Goal: Contribute content: Contribute content

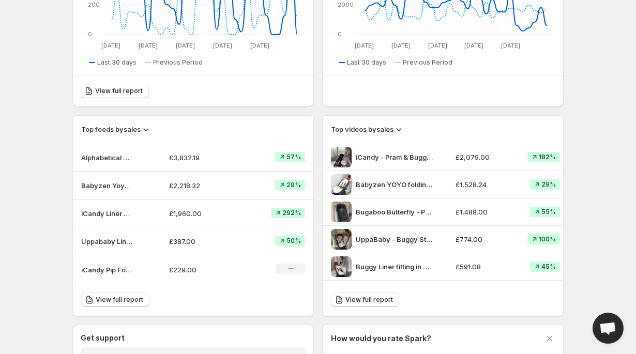
scroll to position [368, 0]
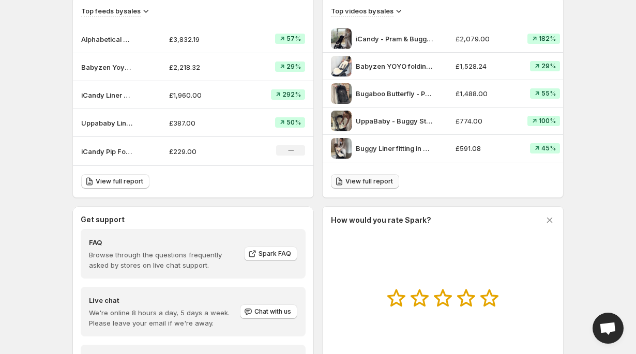
click at [364, 183] on span "View full report" at bounding box center [369, 181] width 48 height 8
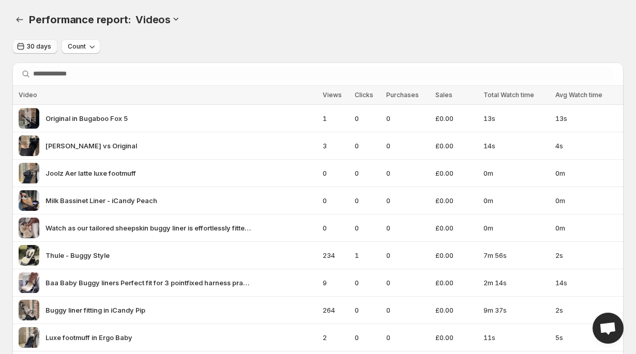
click at [44, 49] on span "30 days" at bounding box center [39, 46] width 24 height 8
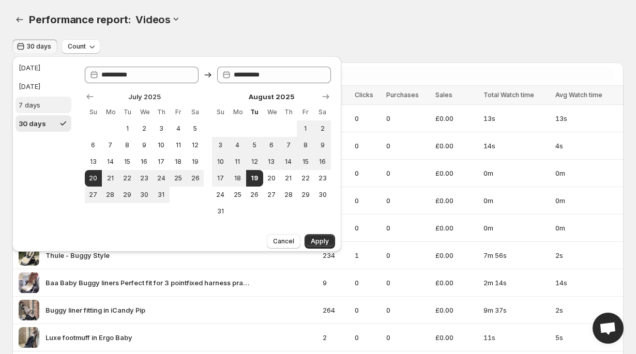
click at [26, 102] on div "7 days" at bounding box center [30, 105] width 22 height 10
type input "**********"
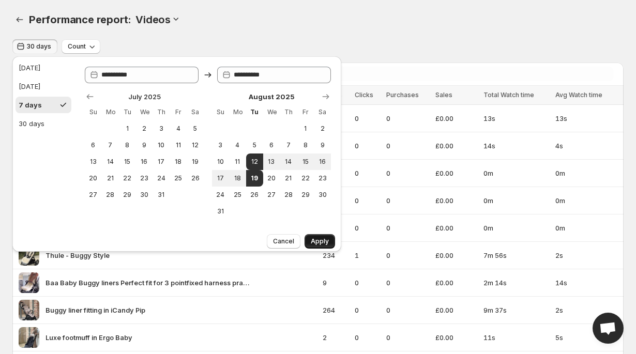
click at [326, 242] on span "Apply" at bounding box center [320, 241] width 18 height 8
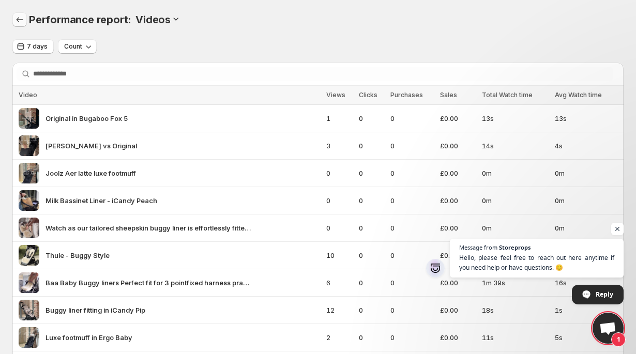
click at [23, 20] on icon "Performance report" at bounding box center [19, 19] width 10 height 10
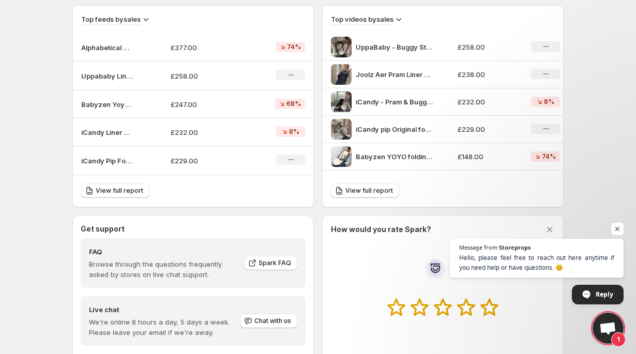
scroll to position [313, 0]
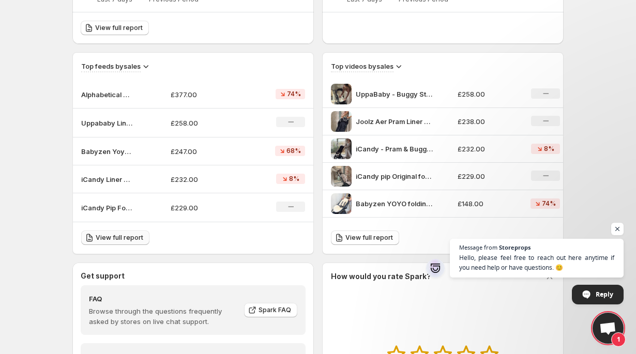
click at [116, 238] on span "View full report" at bounding box center [120, 238] width 48 height 8
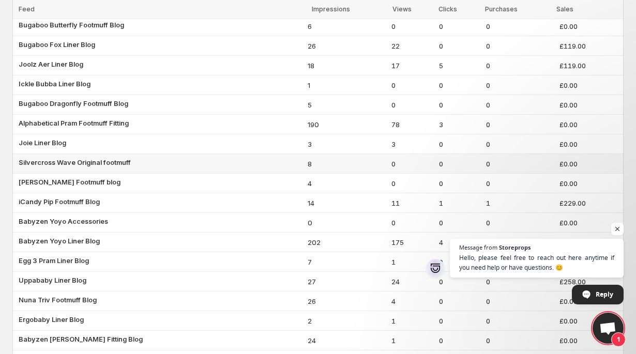
scroll to position [186, 0]
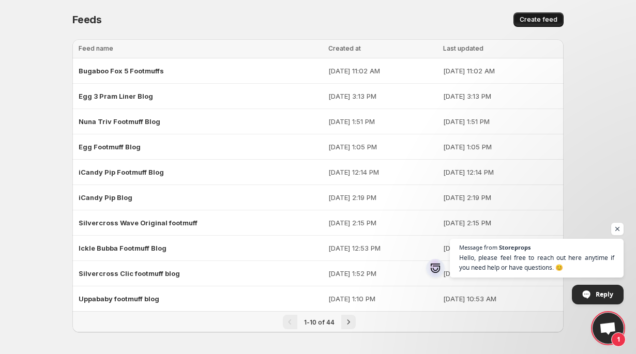
click at [531, 22] on span "Create feed" at bounding box center [538, 20] width 38 height 8
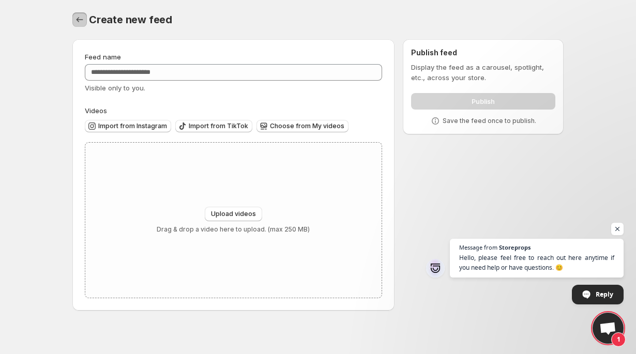
click at [80, 20] on icon "Settings" at bounding box center [79, 19] width 7 height 5
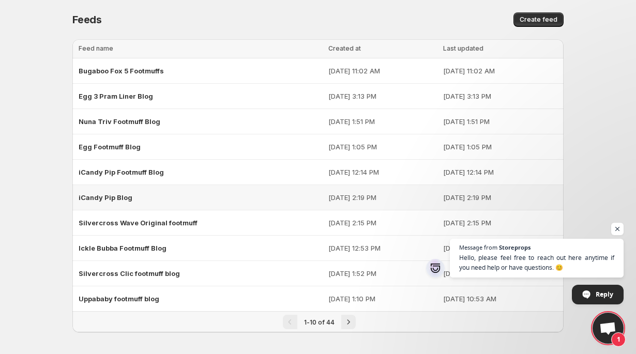
scroll to position [3, 0]
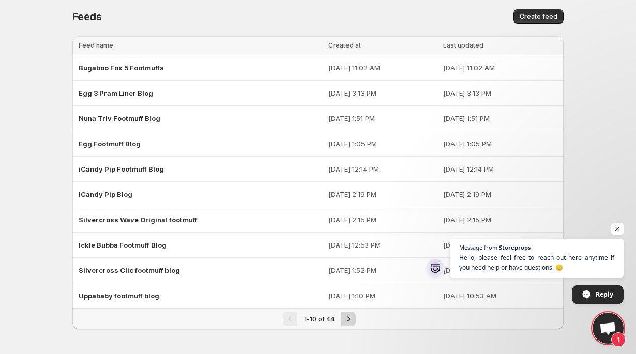
click at [349, 318] on icon "Next" at bounding box center [348, 319] width 10 height 10
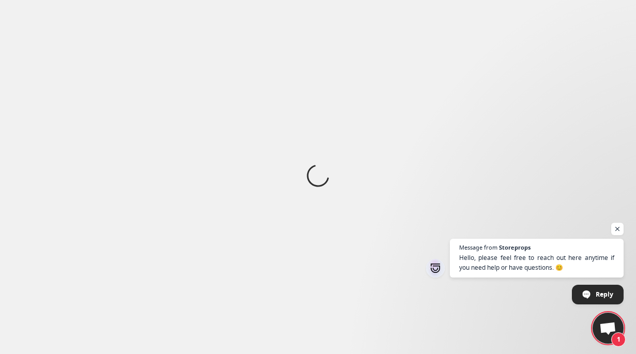
scroll to position [0, 0]
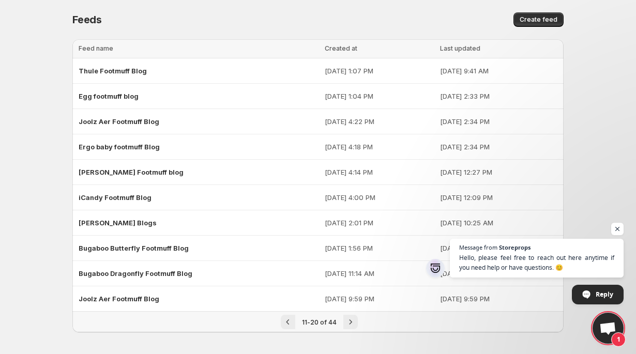
click at [349, 318] on icon "Next" at bounding box center [350, 322] width 10 height 10
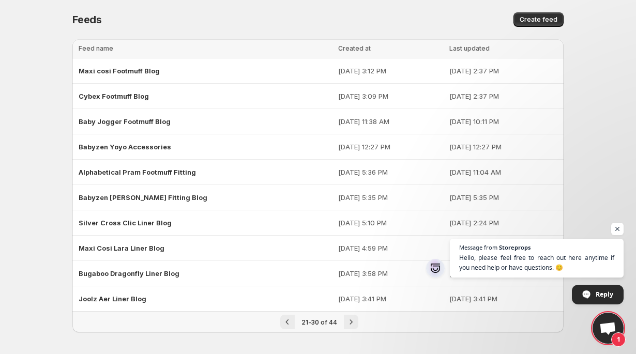
click at [349, 318] on icon "Next" at bounding box center [351, 322] width 10 height 10
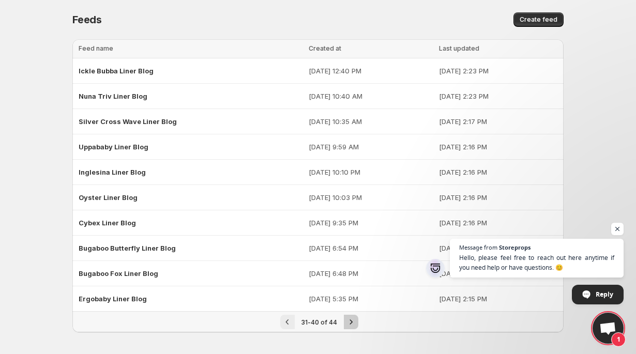
click at [349, 318] on icon "Next" at bounding box center [351, 322] width 10 height 10
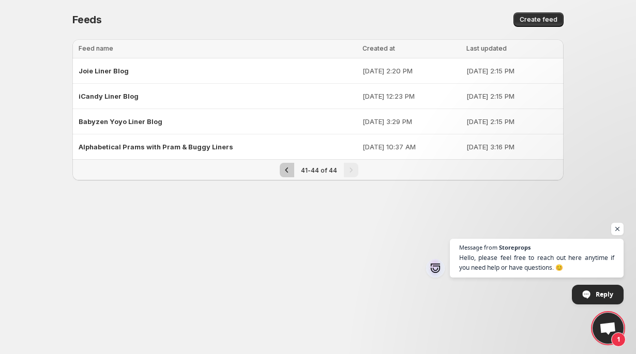
click at [289, 173] on icon "Previous" at bounding box center [287, 170] width 10 height 10
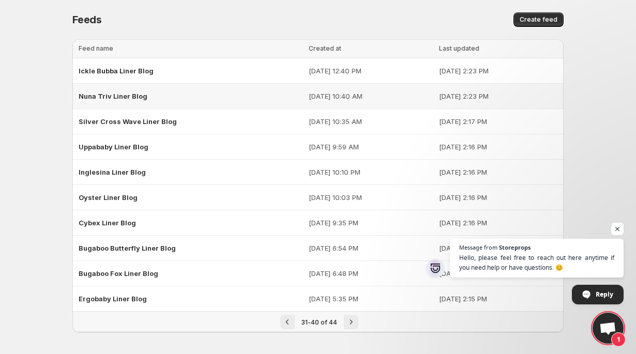
click at [133, 96] on span "Nuna Triv Liner Blog" at bounding box center [113, 96] width 69 height 8
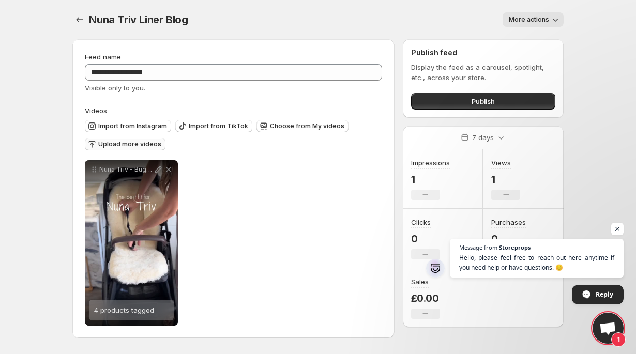
click at [120, 146] on span "Upload more videos" at bounding box center [129, 144] width 63 height 8
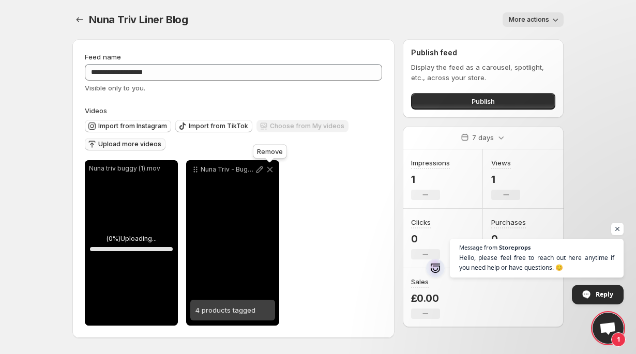
click at [271, 170] on icon at bounding box center [270, 169] width 10 height 10
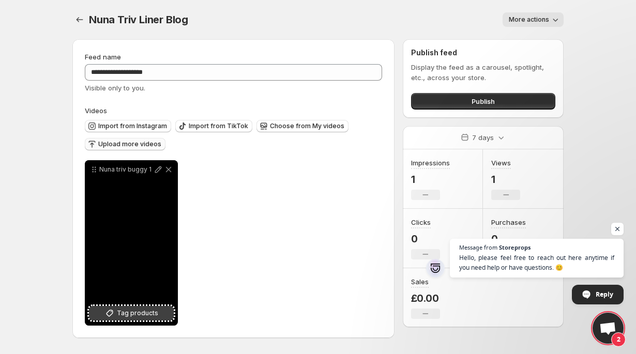
click at [107, 312] on icon at bounding box center [109, 313] width 10 height 10
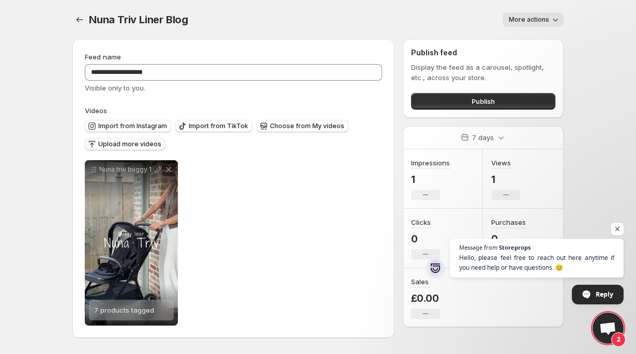
click at [143, 142] on span "Upload more videos" at bounding box center [129, 144] width 63 height 8
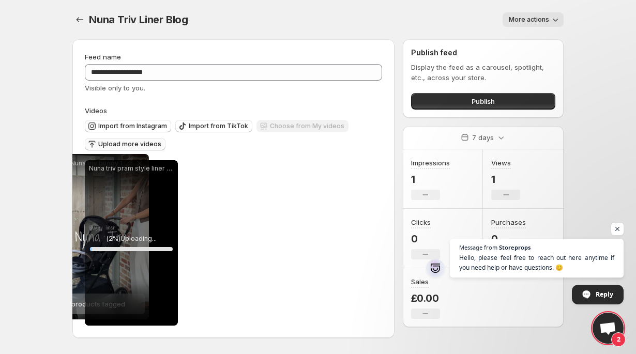
drag, startPoint x: 196, startPoint y: 173, endPoint x: 68, endPoint y: 167, distance: 128.3
click at [68, 167] on div "**********" at bounding box center [313, 190] width 499 height 319
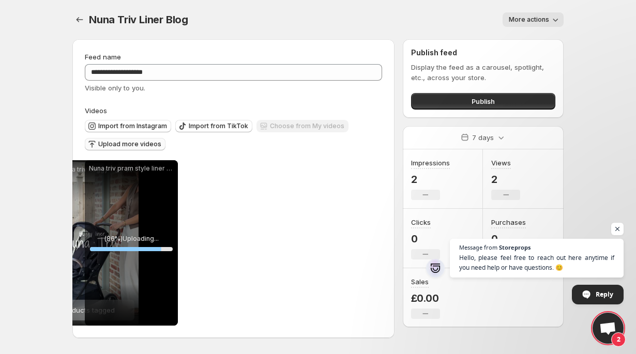
drag, startPoint x: 197, startPoint y: 171, endPoint x: 57, endPoint y: 171, distance: 140.6
click at [57, 171] on body "**********" at bounding box center [318, 177] width 636 height 354
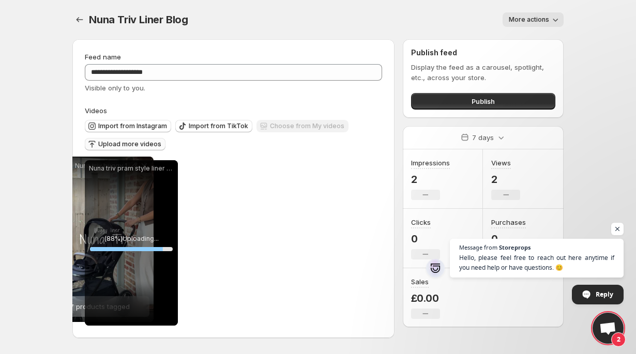
drag, startPoint x: 196, startPoint y: 171, endPoint x: 71, endPoint y: 167, distance: 125.1
click at [71, 167] on div "**********" at bounding box center [313, 190] width 499 height 319
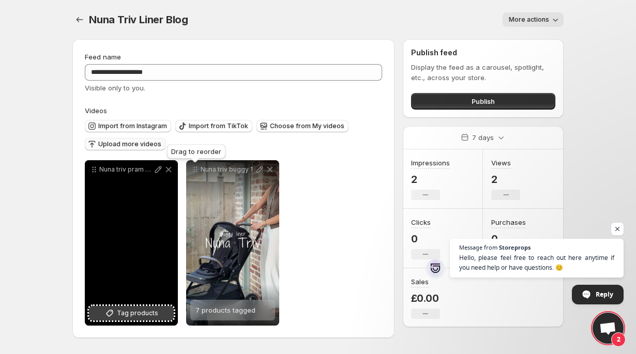
click at [111, 310] on icon at bounding box center [109, 313] width 10 height 10
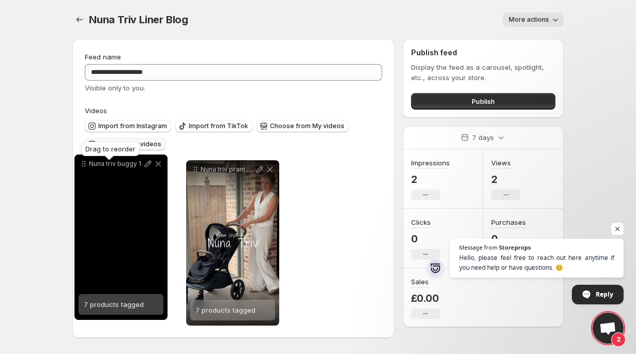
drag, startPoint x: 198, startPoint y: 171, endPoint x: 87, endPoint y: 165, distance: 111.8
click at [87, 165] on icon at bounding box center [84, 164] width 10 height 10
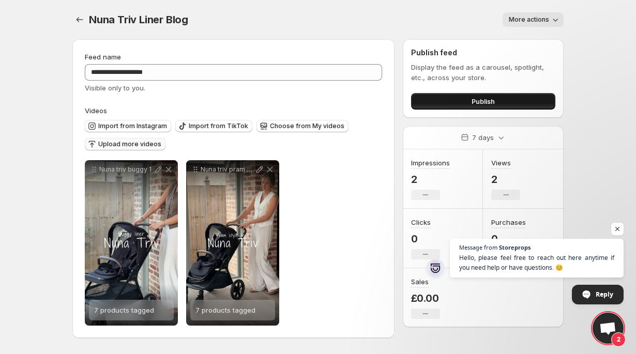
click at [493, 102] on span "Publish" at bounding box center [482, 101] width 23 height 10
click at [80, 21] on icon "Settings" at bounding box center [79, 19] width 10 height 10
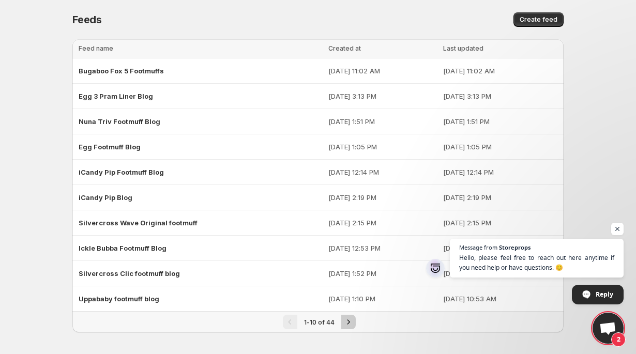
click at [348, 324] on icon "Next" at bounding box center [348, 322] width 10 height 10
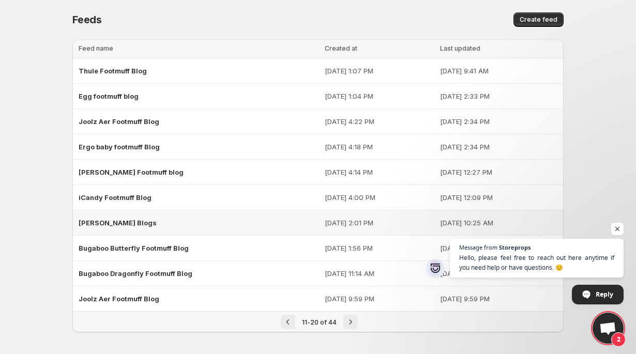
scroll to position [3, 0]
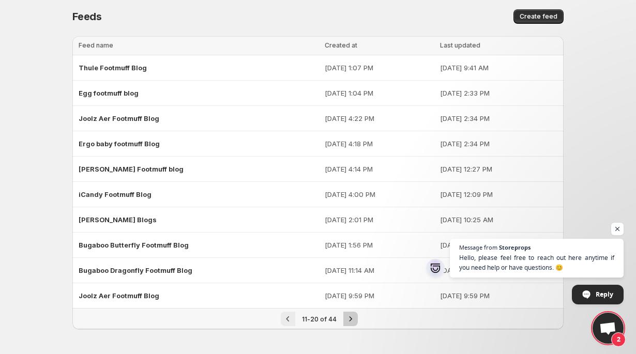
click at [352, 319] on icon "Next" at bounding box center [350, 319] width 10 height 10
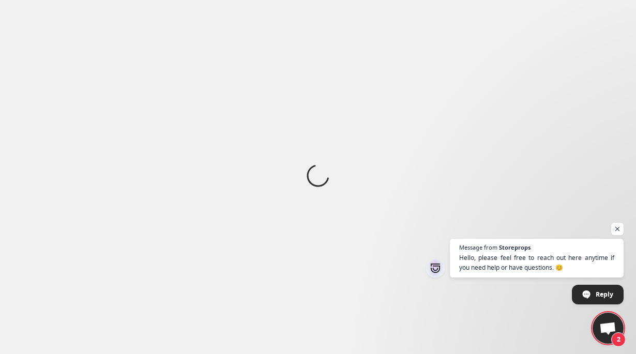
scroll to position [0, 0]
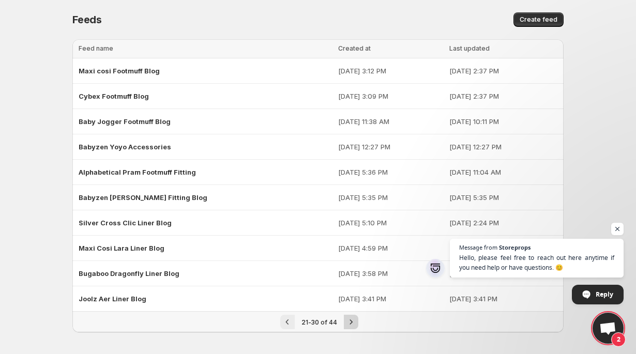
click at [350, 323] on icon "Next" at bounding box center [350, 321] width 3 height 5
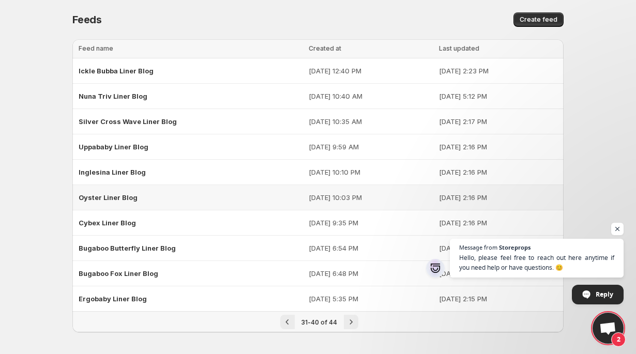
scroll to position [3, 0]
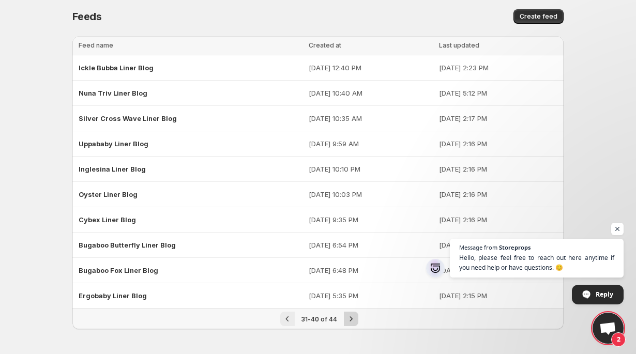
click at [347, 320] on icon "Next" at bounding box center [351, 319] width 10 height 10
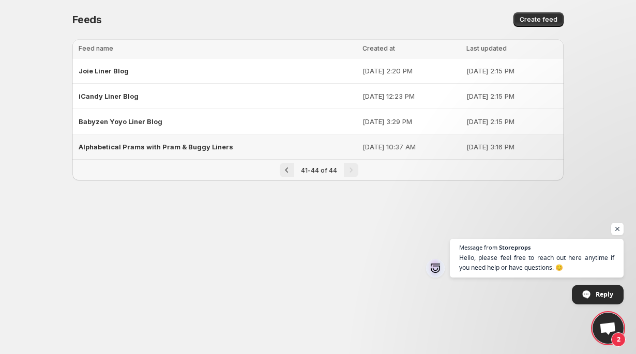
click at [193, 146] on span "Alphabetical Prams with Pram & Buggy Liners" at bounding box center [156, 147] width 155 height 8
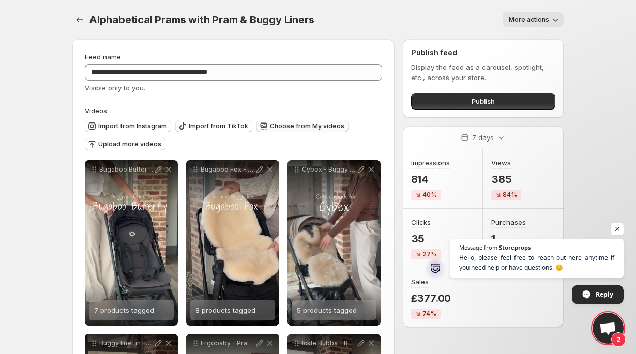
click at [272, 131] on button "Choose from My videos" at bounding box center [302, 126] width 92 height 12
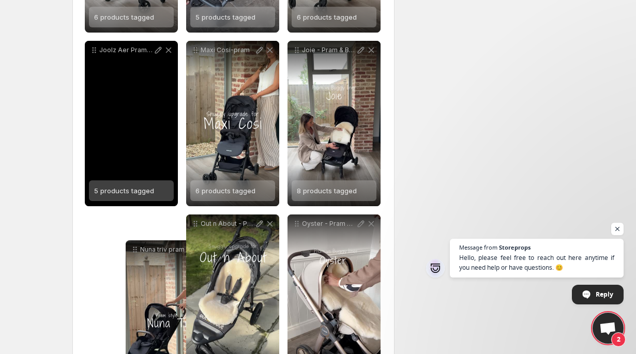
scroll to position [815, 0]
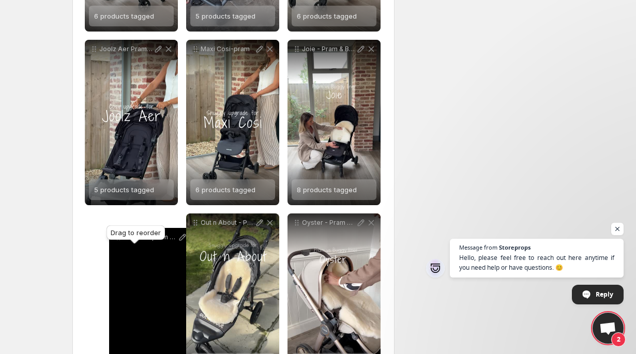
drag, startPoint x: 95, startPoint y: 123, endPoint x: 114, endPoint y: 236, distance: 114.2
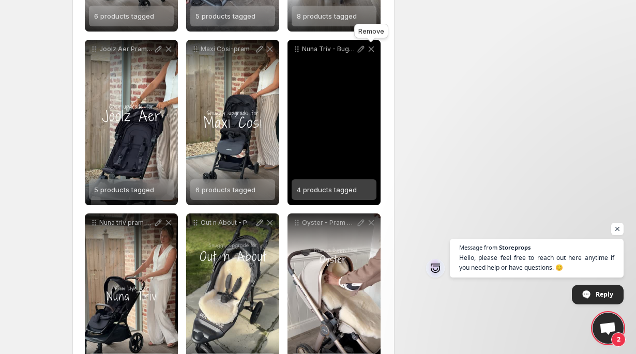
click at [372, 51] on icon at bounding box center [371, 49] width 10 height 10
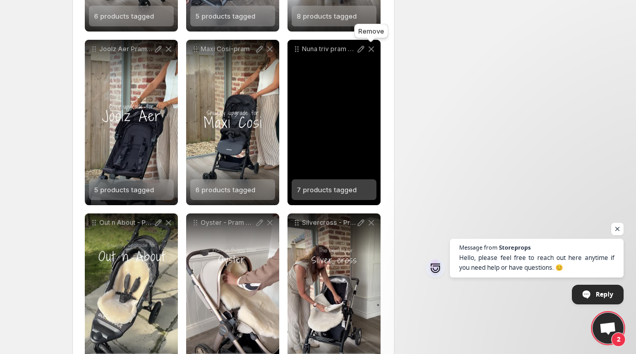
click at [374, 51] on icon at bounding box center [371, 49] width 10 height 10
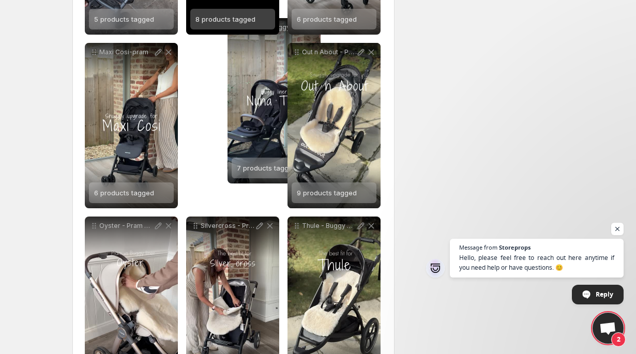
scroll to position [775, 0]
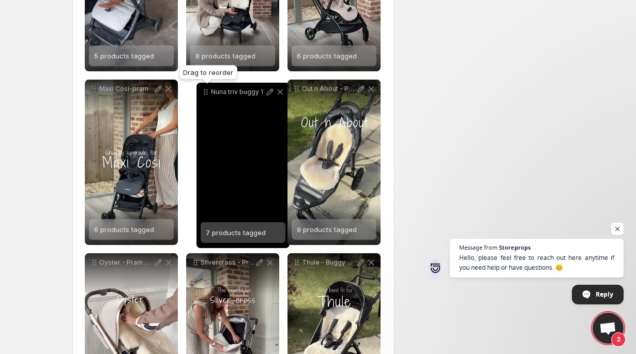
drag, startPoint x: 96, startPoint y: 171, endPoint x: 208, endPoint y: 94, distance: 136.3
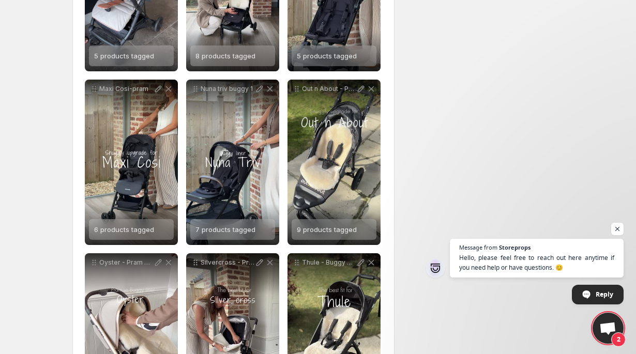
scroll to position [0, 0]
